Goal: Task Accomplishment & Management: Manage account settings

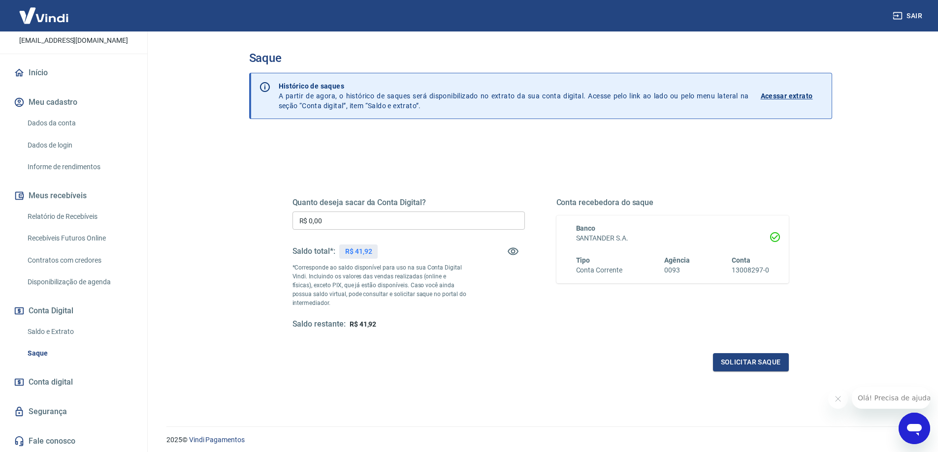
scroll to position [34, 0]
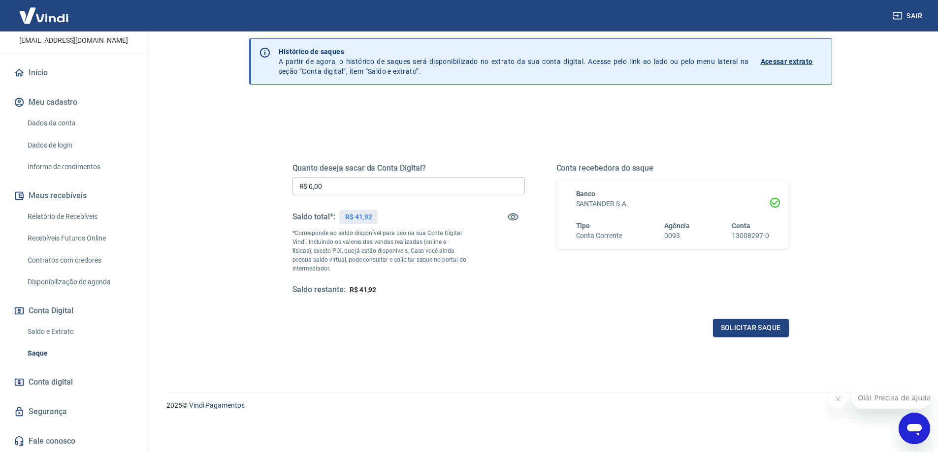
click at [42, 415] on link "Segurança" at bounding box center [74, 412] width 124 height 22
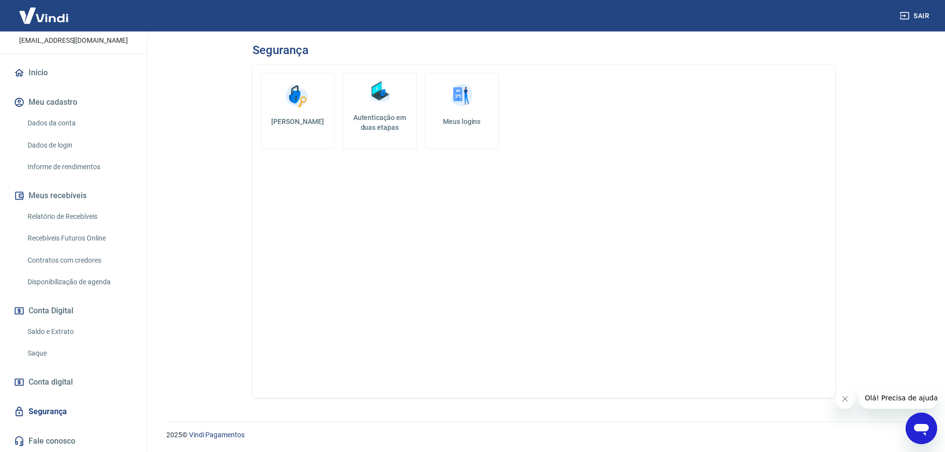
click at [55, 332] on link "Saldo e Extrato" at bounding box center [80, 332] width 112 height 20
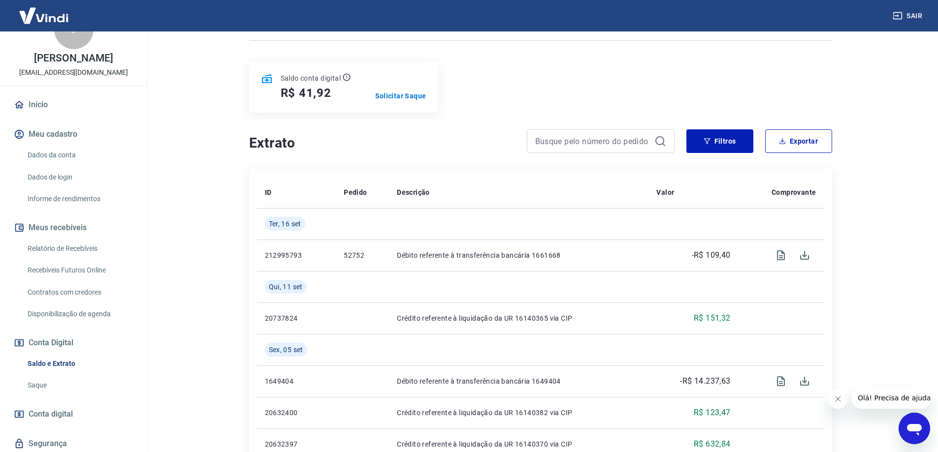
scroll to position [62, 0]
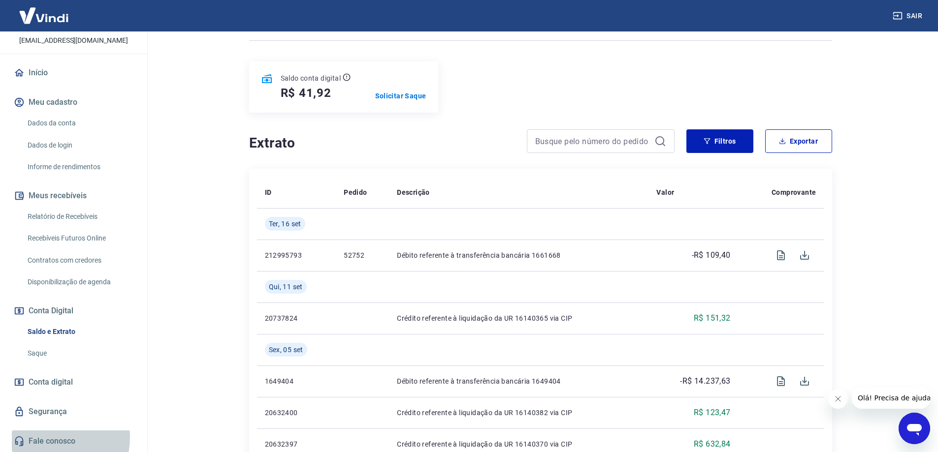
click at [49, 438] on link "Fale conosco" at bounding box center [74, 442] width 124 height 22
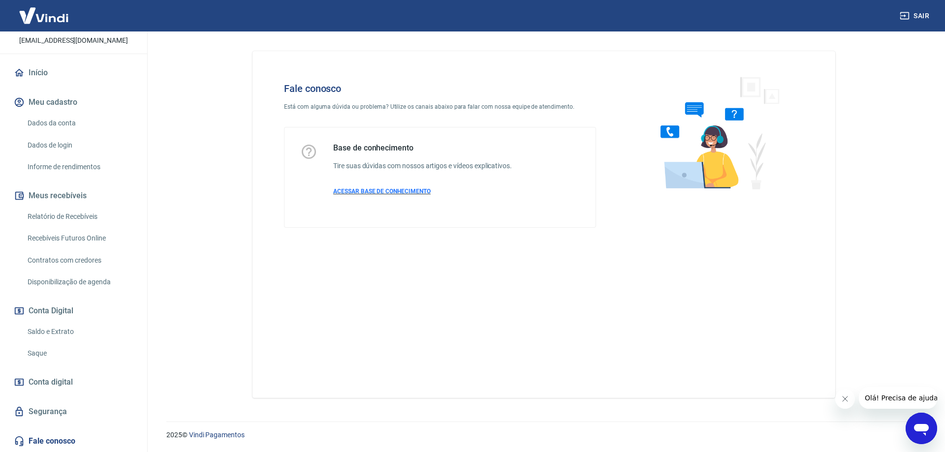
click at [405, 188] on span "ACESSAR BASE DE CONHECIMENTO" at bounding box center [381, 191] width 97 height 7
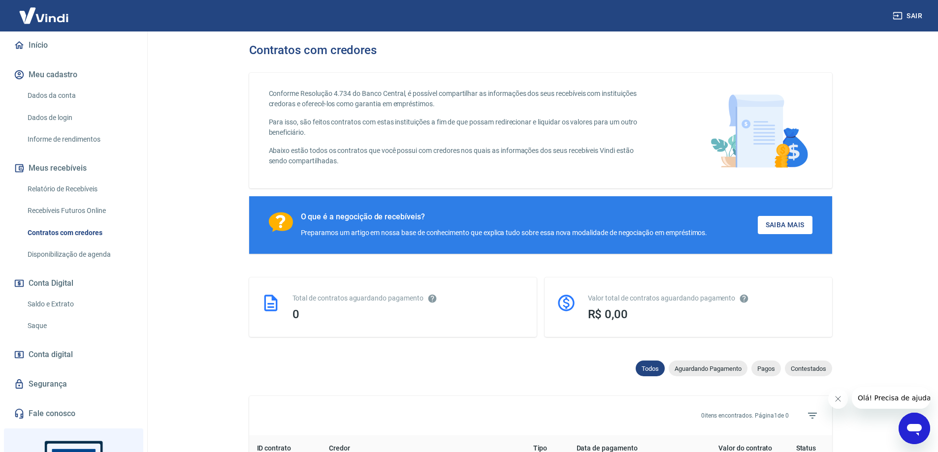
scroll to position [82, 0]
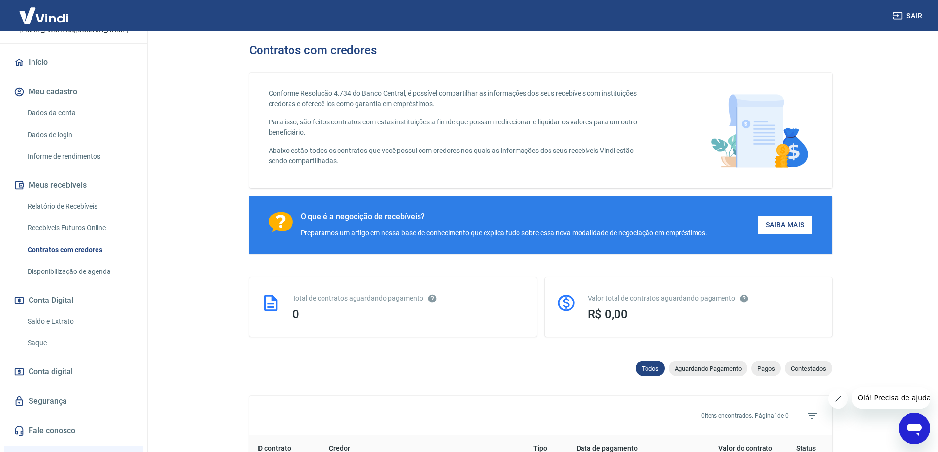
click at [85, 218] on link "Recebíveis Futuros Online" at bounding box center [80, 228] width 112 height 20
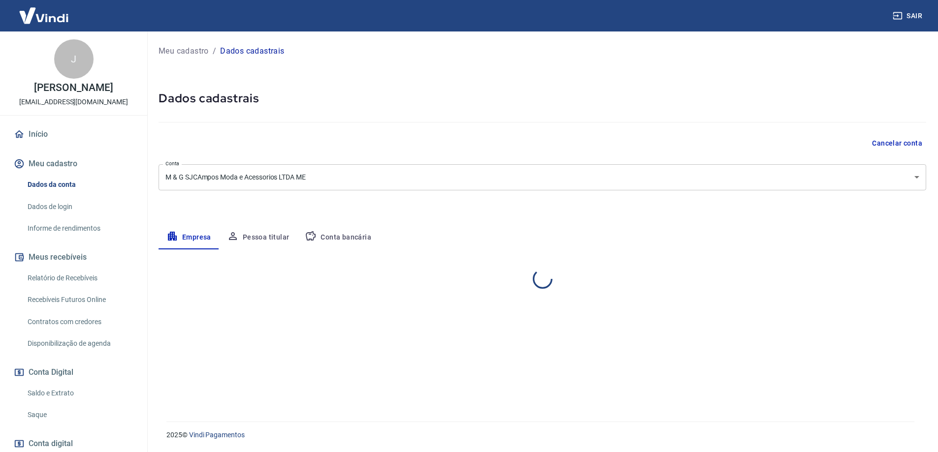
select select "SP"
select select "business"
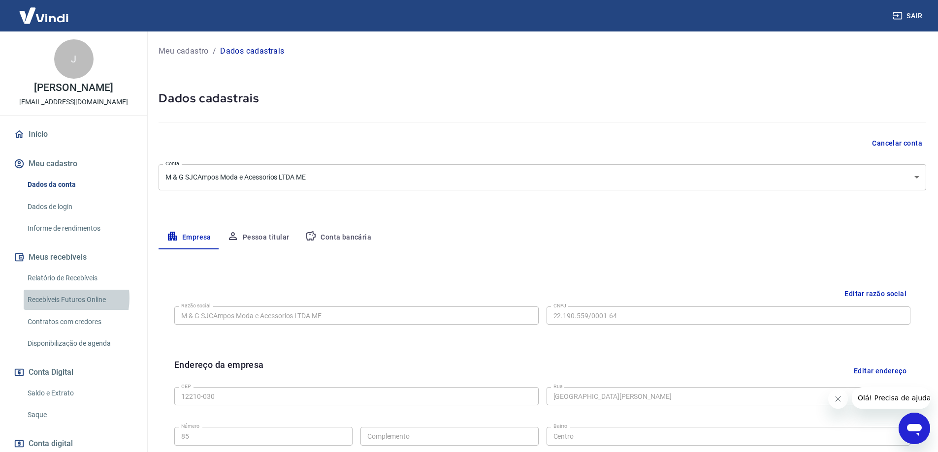
click at [59, 298] on link "Recebíveis Futuros Online" at bounding box center [80, 300] width 112 height 20
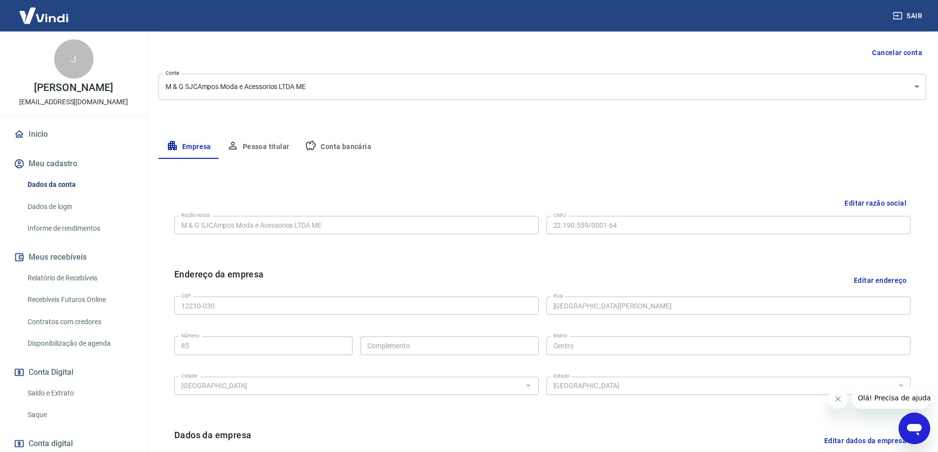
scroll to position [148, 0]
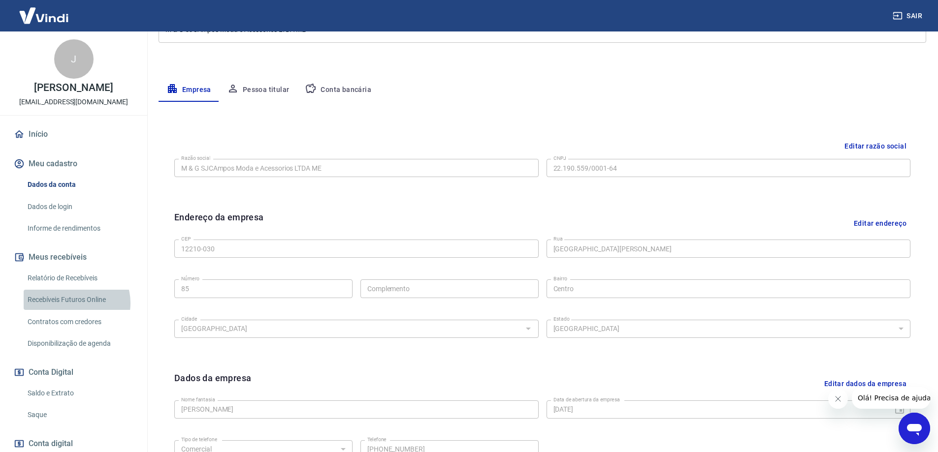
click at [75, 303] on link "Recebíveis Futuros Online" at bounding box center [80, 300] width 112 height 20
